Goal: Task Accomplishment & Management: Manage account settings

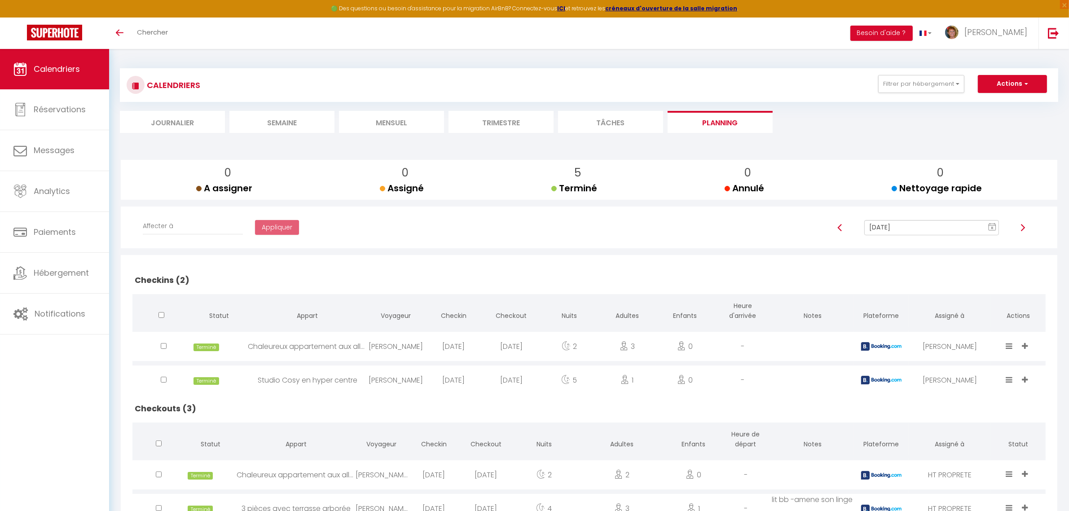
click at [1024, 229] on img at bounding box center [1022, 227] width 7 height 7
click at [841, 226] on img at bounding box center [839, 227] width 7 height 7
click at [1019, 224] on img at bounding box center [1022, 227] width 7 height 7
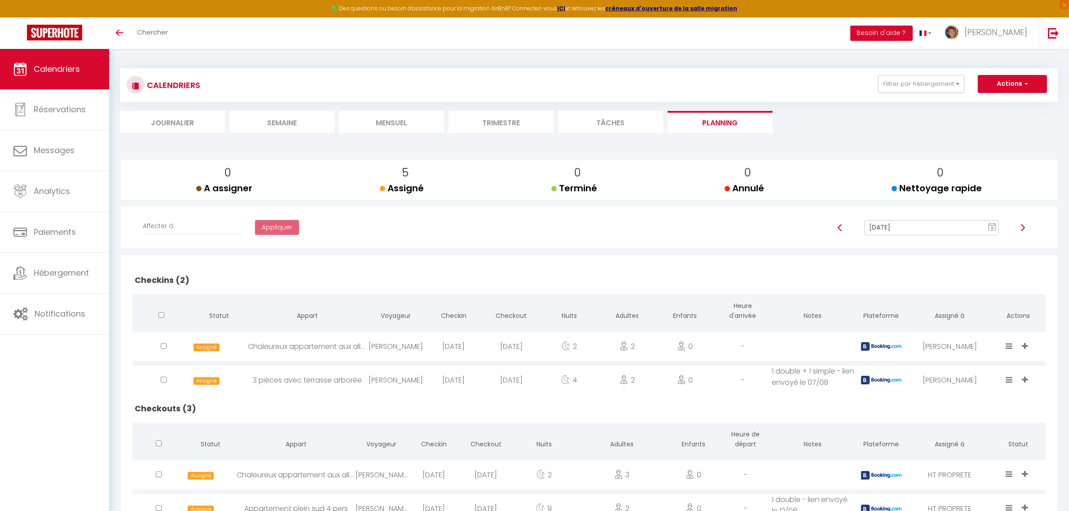
type input "[DATE]"
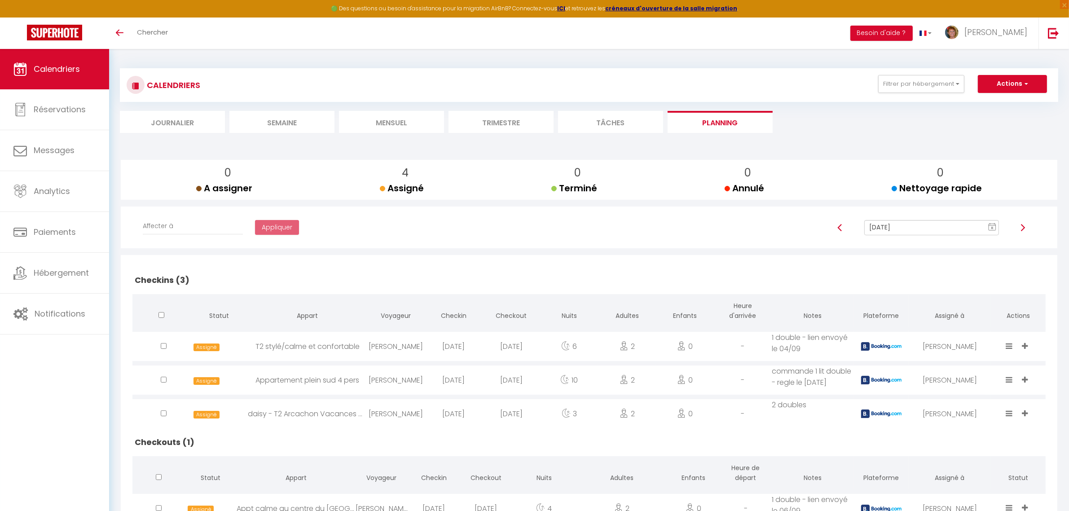
click at [502, 410] on div "[DATE]" at bounding box center [512, 413] width 58 height 29
select select "0"
select select "1"
select select
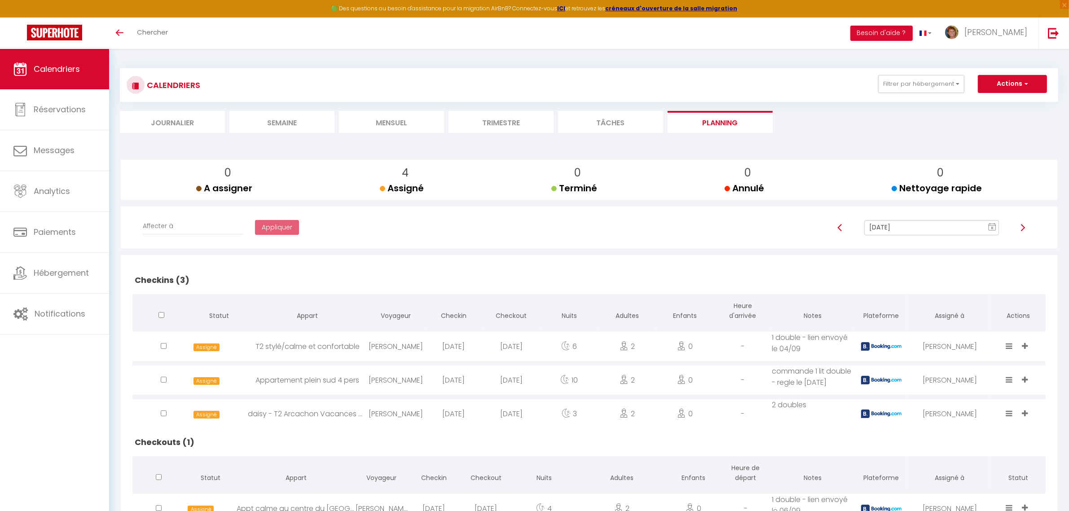
select select
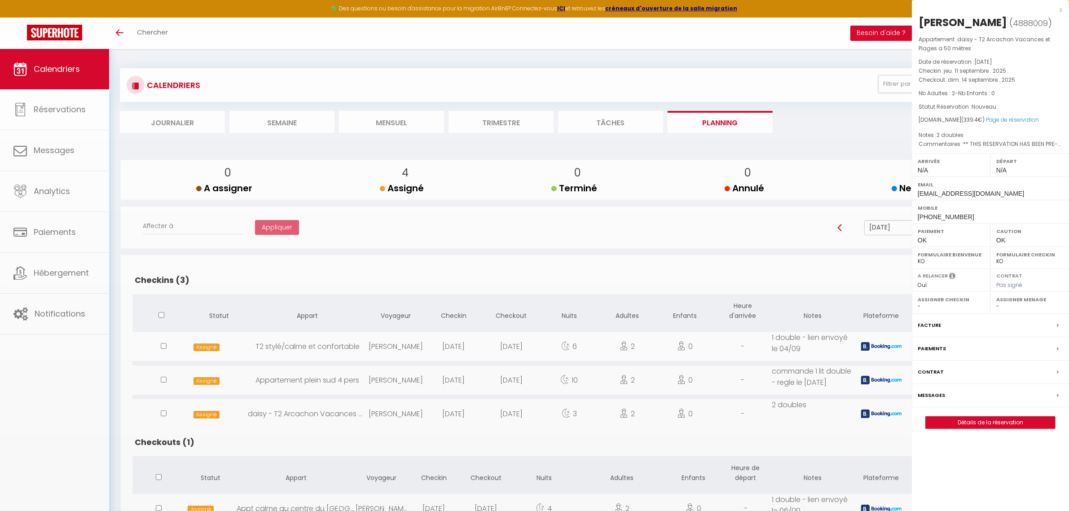
select select "11213"
select select "39332"
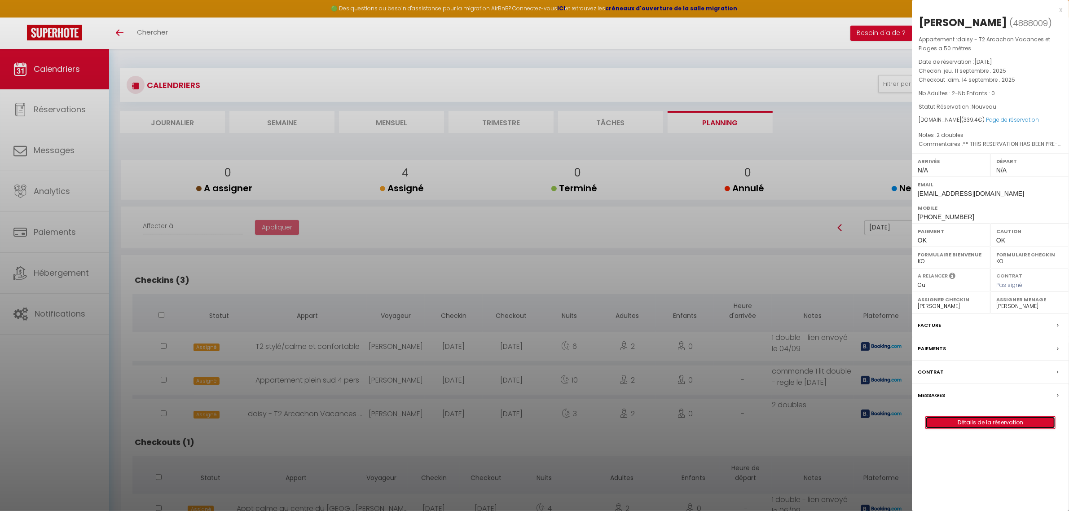
click at [993, 425] on link "Détails de la réservation" at bounding box center [990, 423] width 129 height 12
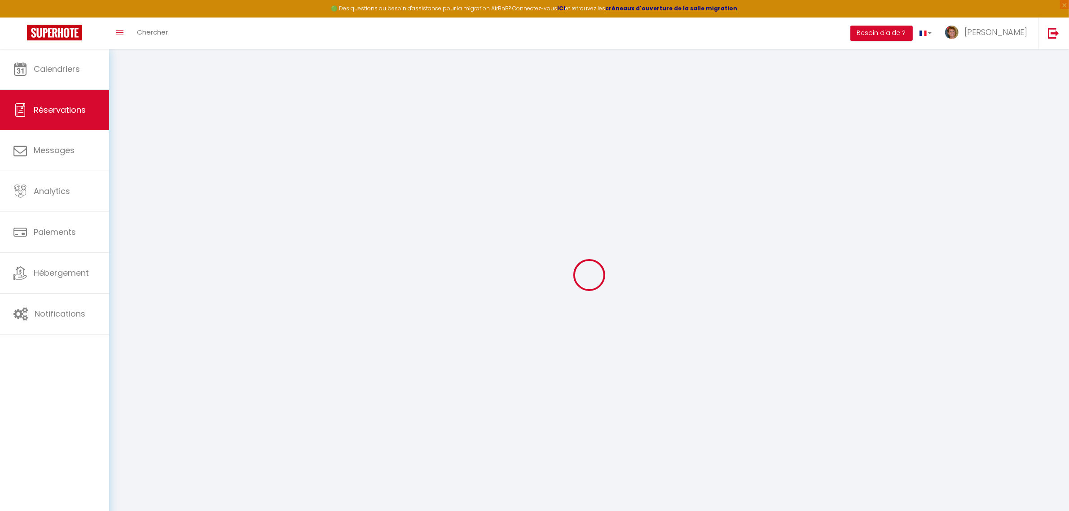
select select
checkbox input "false"
select select
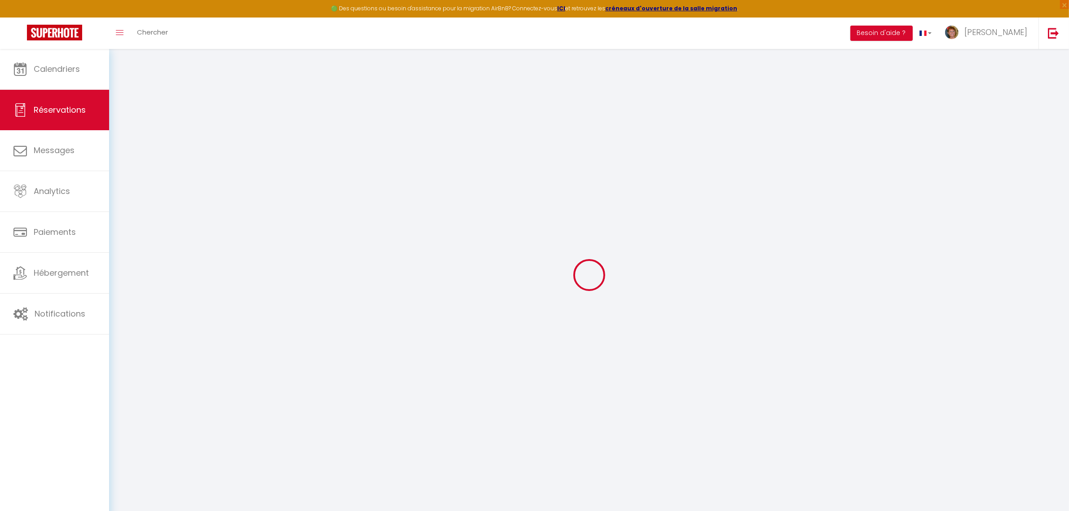
checkbox input "false"
type textarea "** THIS RESERVATION HAS BEEN PRE-PAID ** BOOKING NOTE : Payment charge is EUR 4…"
type textarea "2 doubles"
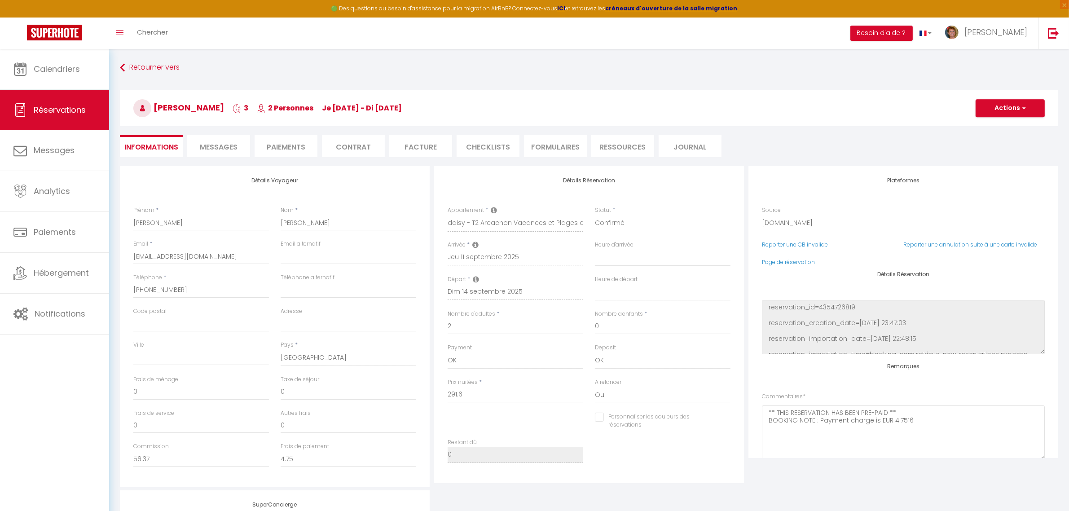
type input "40"
type input "7.8"
select select
checkbox input "false"
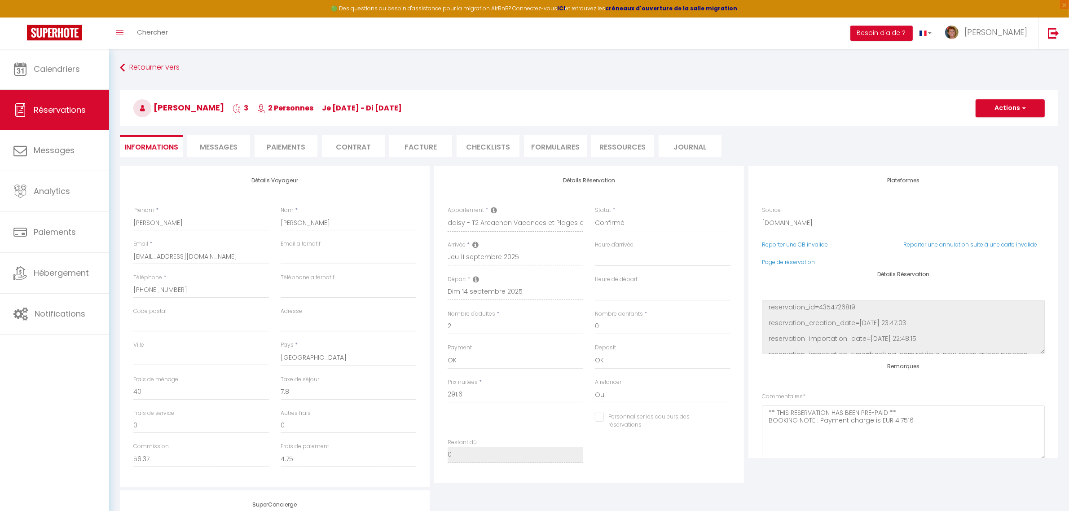
select select
click at [83, 67] on link "Calendriers" at bounding box center [54, 69] width 109 height 40
